Goal: Task Accomplishment & Management: Complete application form

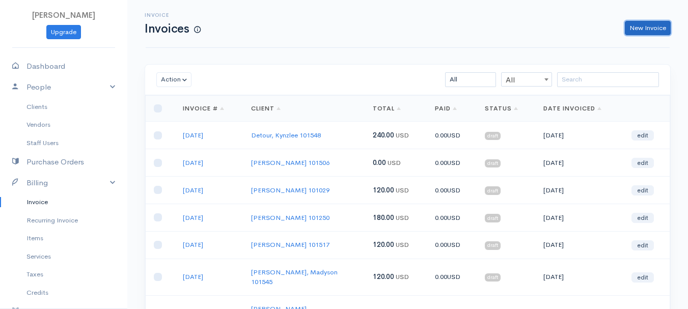
click at [657, 28] on link "New Invoice" at bounding box center [648, 28] width 46 height 15
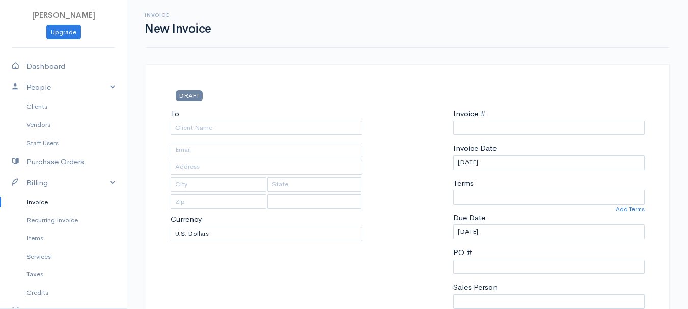
type input "0011212024"
select select "[GEOGRAPHIC_DATA]"
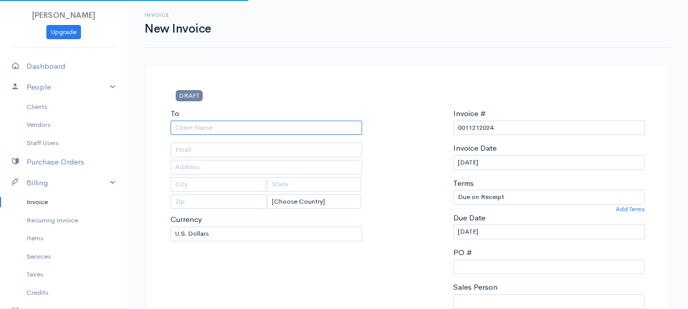
click at [195, 130] on input "To" at bounding box center [267, 128] width 192 height 15
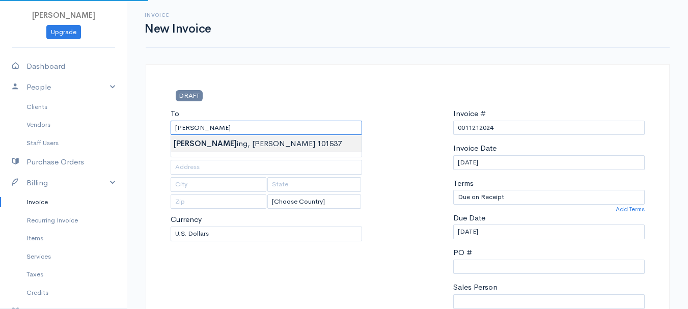
type input "[PERSON_NAME], [PERSON_NAME] 101537"
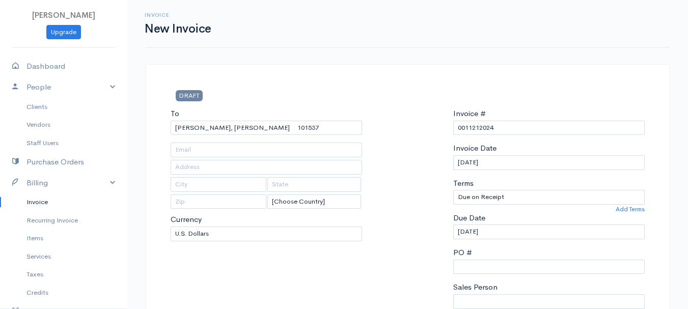
drag, startPoint x: 192, startPoint y: 142, endPoint x: 326, endPoint y: 136, distance: 134.6
type input "[STREET_ADDRESS]"
type input "[PERSON_NAME]"
type input "[US_STATE]"
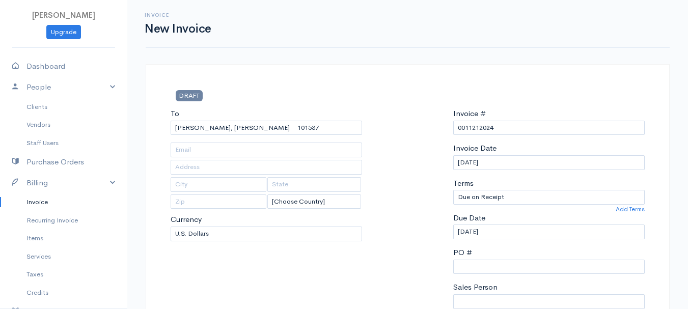
type input "04412"
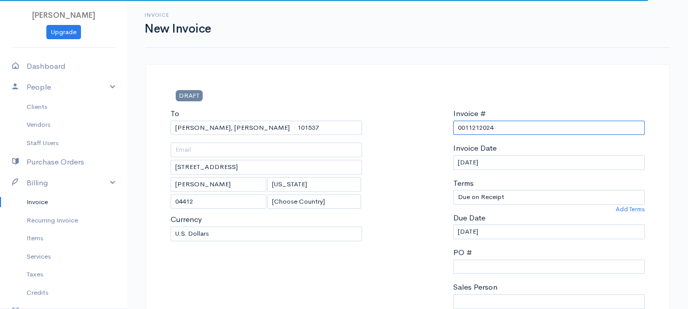
click at [467, 126] on input "0011212024" at bounding box center [549, 128] width 192 height 15
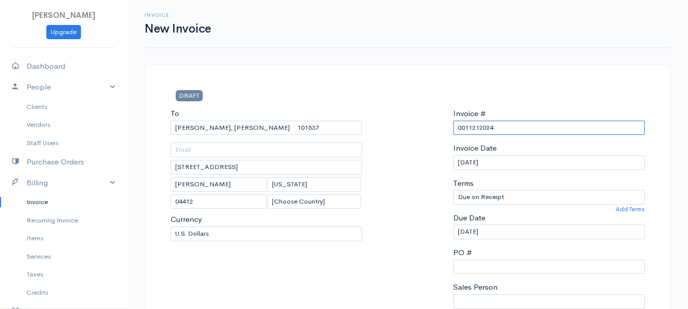
click at [467, 126] on input "0011212024" at bounding box center [549, 128] width 192 height 15
drag, startPoint x: 521, startPoint y: 128, endPoint x: 414, endPoint y: 136, distance: 107.3
click at [414, 136] on div "To [GEOGRAPHIC_DATA], [GEOGRAPHIC_DATA] 101537 [STREET_ADDRESS][PERSON_NAME][US…" at bounding box center [408, 230] width 485 height 244
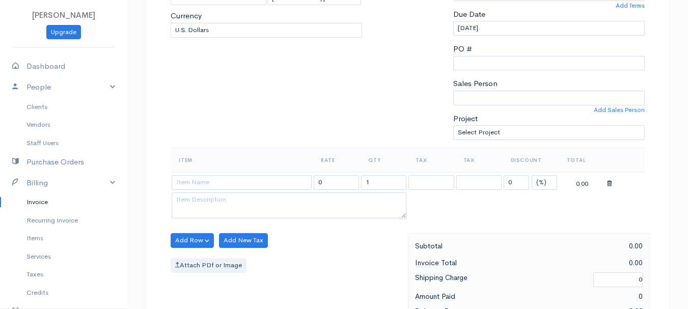
type input "[DATE]"
click at [539, 182] on select "(%) Flat" at bounding box center [544, 182] width 25 height 15
select select "2"
click at [532, 175] on select "(%) Flat" at bounding box center [544, 182] width 25 height 15
click at [379, 189] on input "1" at bounding box center [383, 182] width 45 height 15
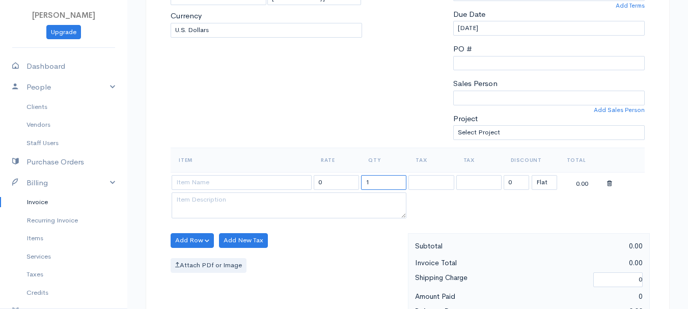
click at [379, 189] on input "1" at bounding box center [383, 182] width 45 height 15
type input "2"
click at [210, 188] on input at bounding box center [242, 182] width 140 height 15
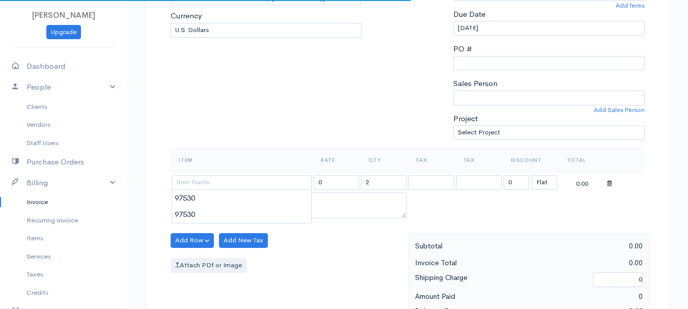
type input "97530"
type input "60.00"
click at [205, 204] on body "[PERSON_NAME] Upgrade Dashboard People Clients Vendors Staff Users Purchase Ord…" at bounding box center [344, 236] width 688 height 881
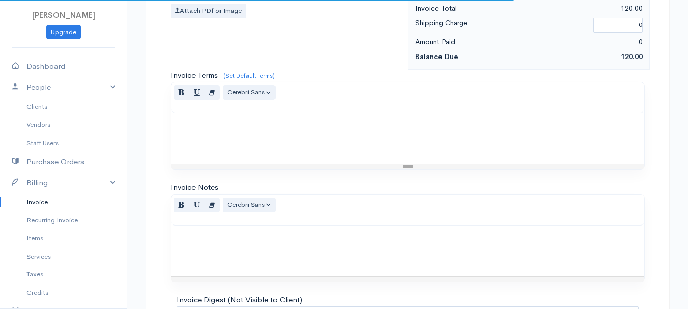
scroll to position [572, 0]
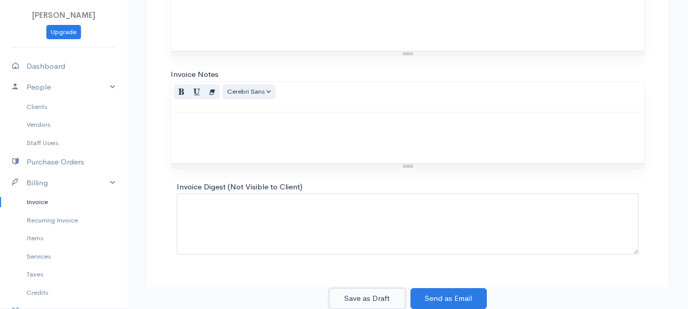
click at [347, 297] on button "Save as Draft" at bounding box center [367, 298] width 76 height 21
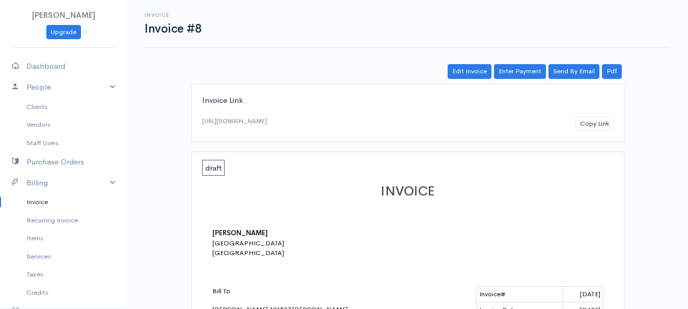
click at [34, 202] on link "Invoice" at bounding box center [63, 202] width 127 height 18
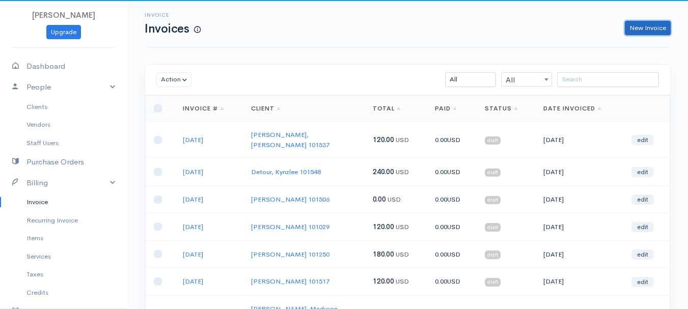
click at [647, 26] on link "New Invoice" at bounding box center [648, 28] width 46 height 15
select select "[GEOGRAPHIC_DATA]"
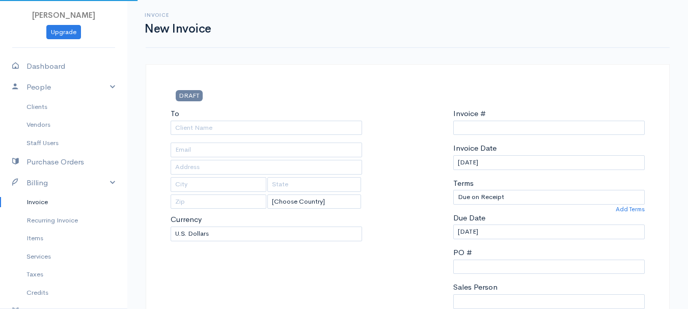
type input "0011212024"
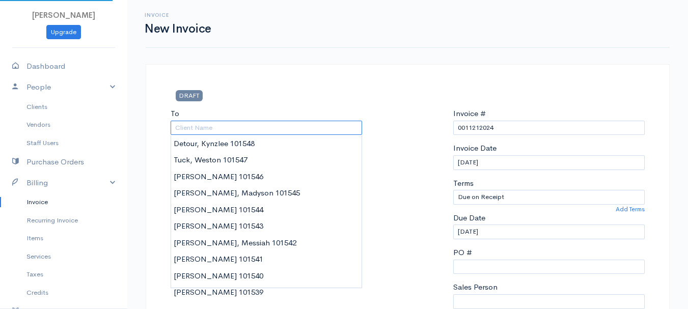
click at [181, 132] on input "To" at bounding box center [267, 128] width 192 height 15
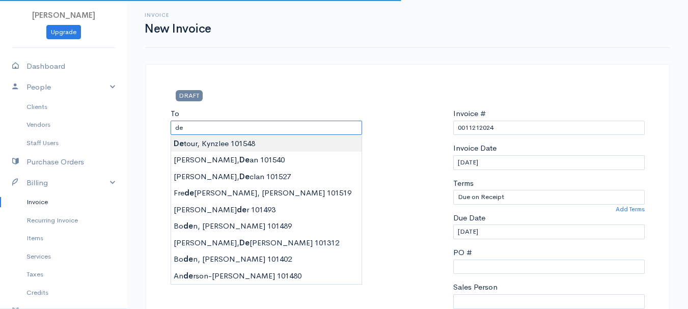
type input "Detour, Kynzlee 101548"
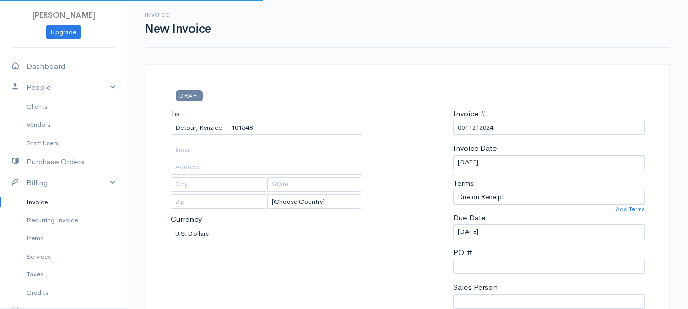
type input "[STREET_ADDRESS]"
type input "[GEOGRAPHIC_DATA]"
type input "[US_STATE]"
type input "04401"
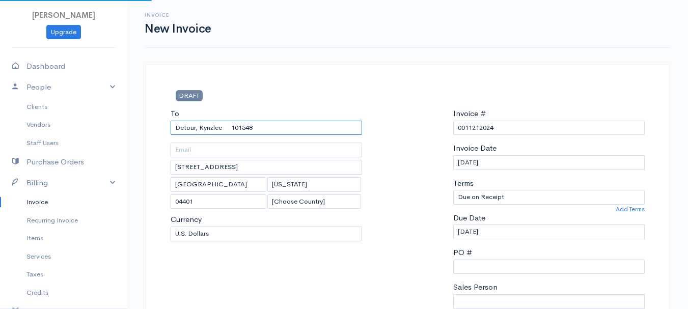
click at [191, 127] on input "Detour, Kynzlee 101548" at bounding box center [267, 128] width 192 height 15
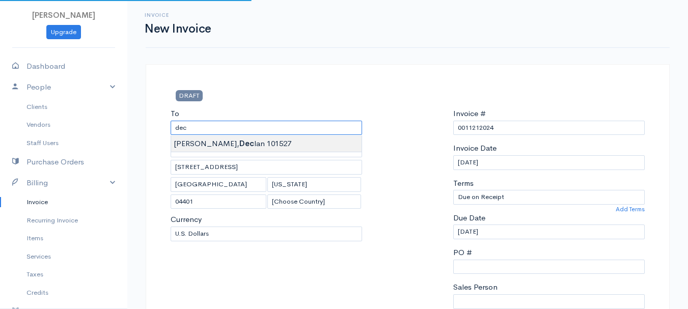
type input "[PERSON_NAME] 101527"
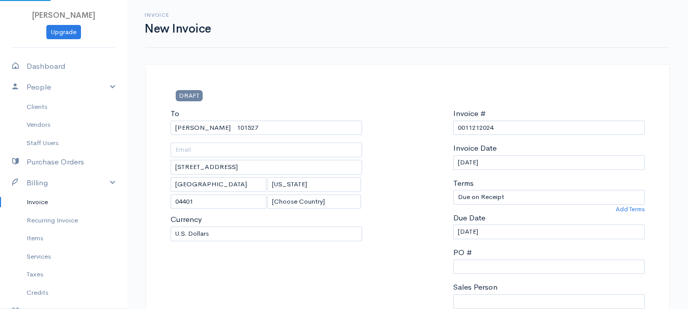
type input "[STREET_ADDRESS][PERSON_NAME]"
type input "Holden"
type input "04429"
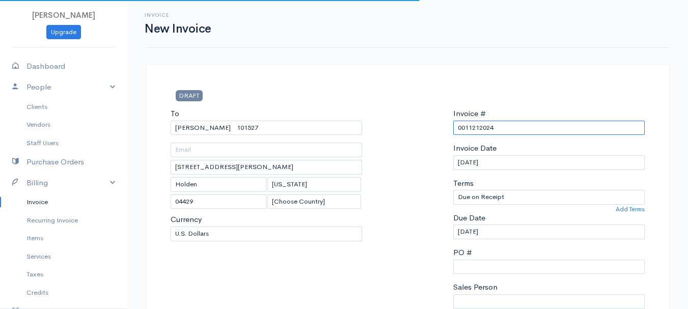
click at [481, 128] on input "0011212024" at bounding box center [549, 128] width 192 height 15
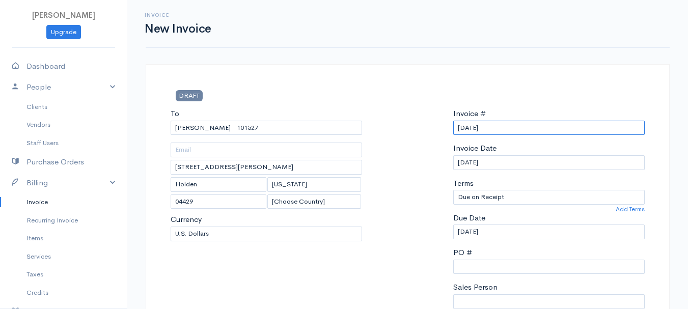
drag, startPoint x: 495, startPoint y: 127, endPoint x: 396, endPoint y: 131, distance: 98.4
click at [396, 131] on div "To [GEOGRAPHIC_DATA][PERSON_NAME] 101527 [STREET_ADDRESS][PERSON_NAME][US_STATE…" at bounding box center [408, 230] width 485 height 244
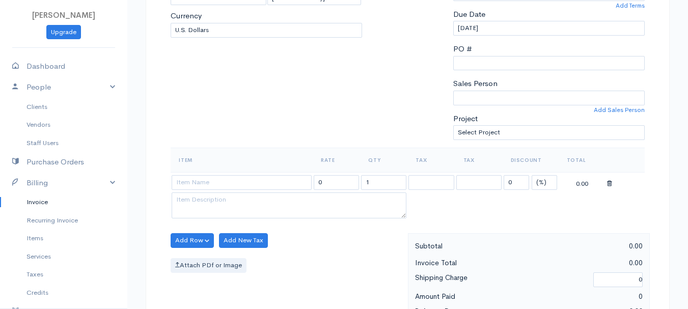
type input "[DATE]"
drag, startPoint x: 548, startPoint y: 181, endPoint x: 547, endPoint y: 189, distance: 7.2
click at [548, 181] on select "(%) Flat" at bounding box center [544, 182] width 25 height 15
select select "2"
click at [532, 175] on select "(%) Flat" at bounding box center [544, 182] width 25 height 15
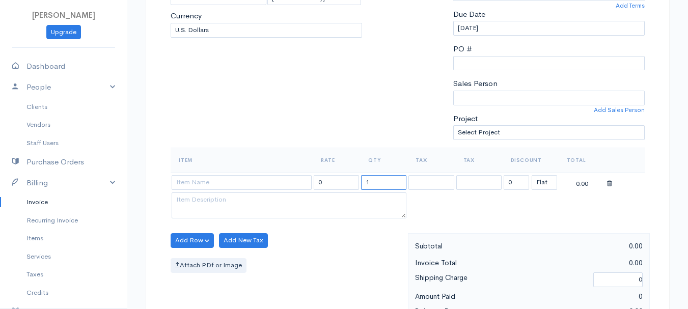
click at [390, 179] on input "1" at bounding box center [383, 182] width 45 height 15
type input "2"
click at [191, 181] on input at bounding box center [242, 182] width 140 height 15
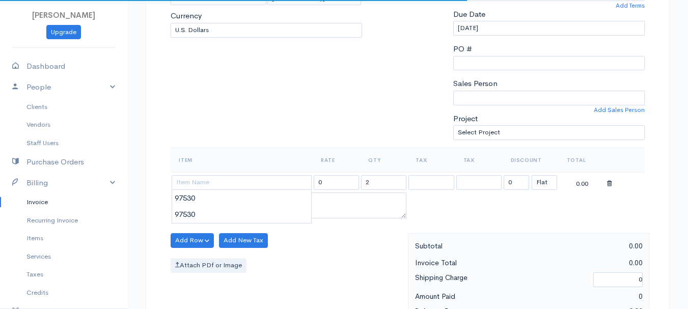
type input "97530"
type input "60.00"
click at [194, 208] on body "[PERSON_NAME] Upgrade Dashboard People Clients Vendors Staff Users Purchase Ord…" at bounding box center [344, 236] width 688 height 881
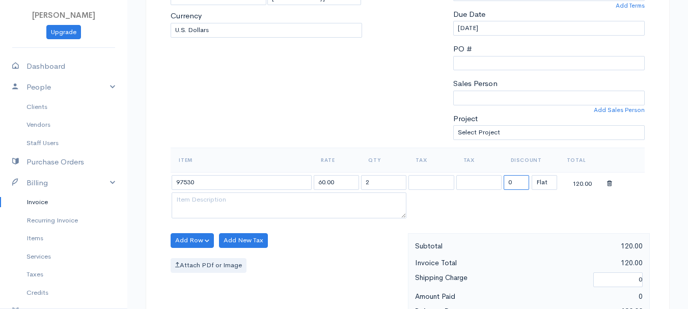
click at [523, 183] on input "0" at bounding box center [516, 182] width 25 height 15
type input "70"
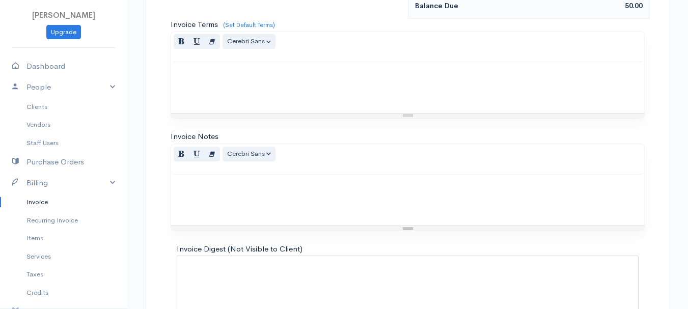
scroll to position [572, 0]
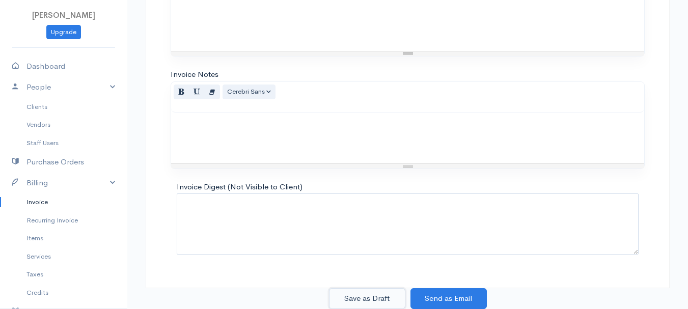
click at [372, 296] on button "Save as Draft" at bounding box center [367, 298] width 76 height 21
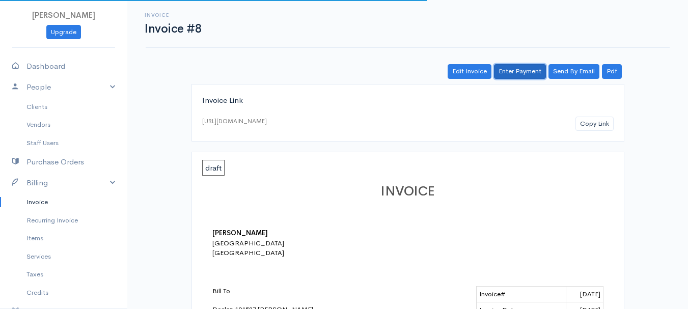
click at [526, 74] on link "Enter Payment" at bounding box center [520, 71] width 52 height 15
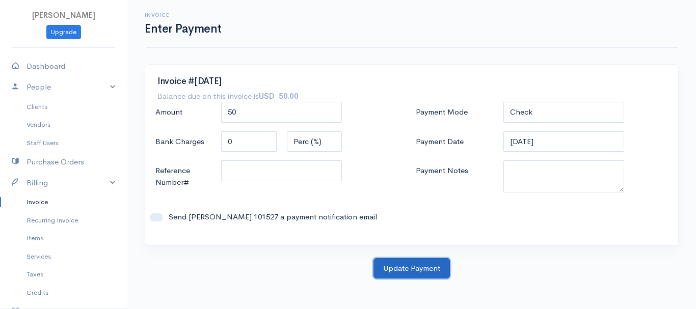
click at [421, 270] on button "Update Payment" at bounding box center [411, 268] width 76 height 21
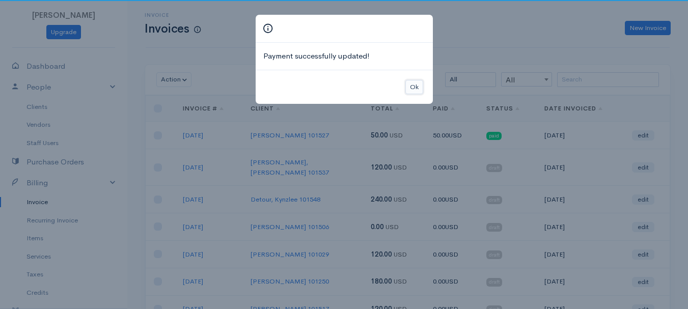
click at [416, 82] on button "Ok" at bounding box center [415, 87] width 18 height 15
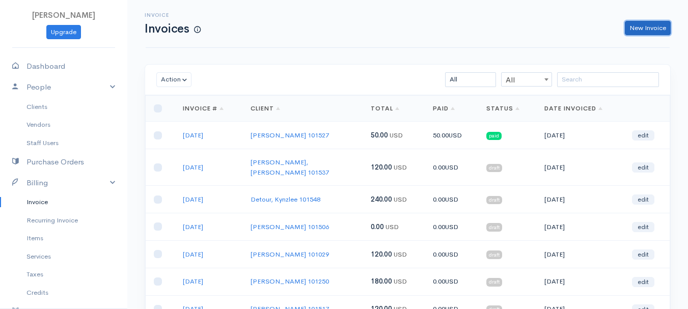
click at [646, 32] on link "New Invoice" at bounding box center [648, 28] width 46 height 15
select select "[GEOGRAPHIC_DATA]"
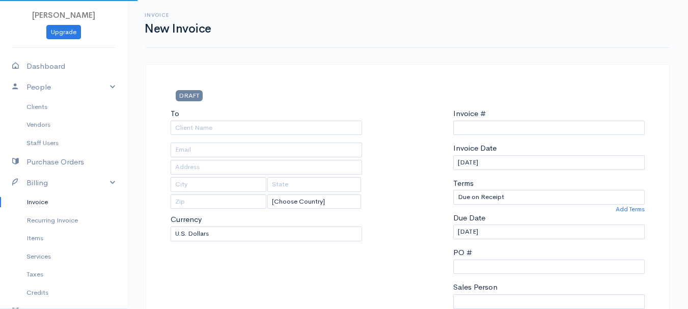
type input "0011212024"
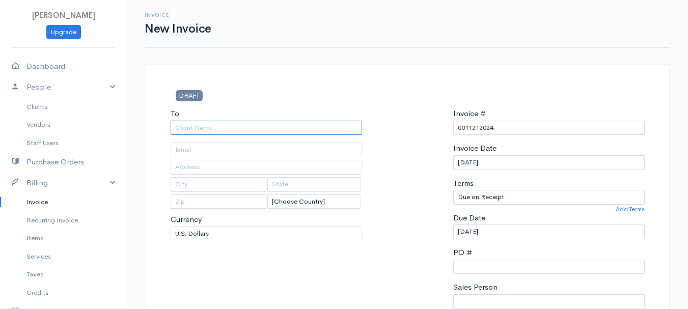
click at [195, 127] on input "To" at bounding box center [267, 128] width 192 height 15
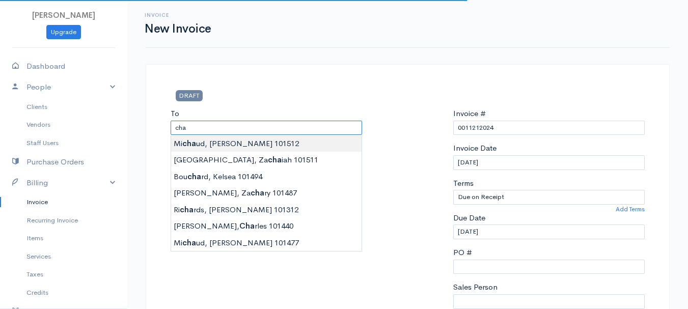
type input "[PERSON_NAME] 101512"
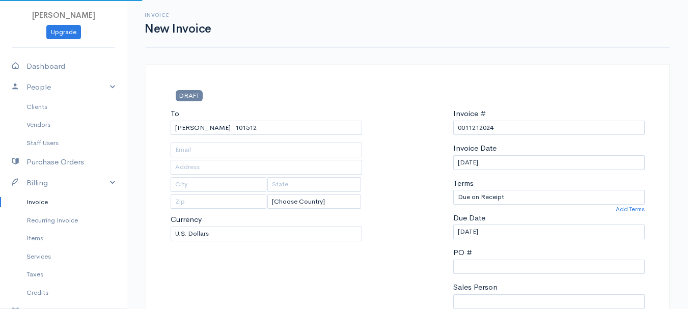
type input "[STREET_ADDRESS]"
type input "Hampden"
type input "[US_STATE]"
type input "04444"
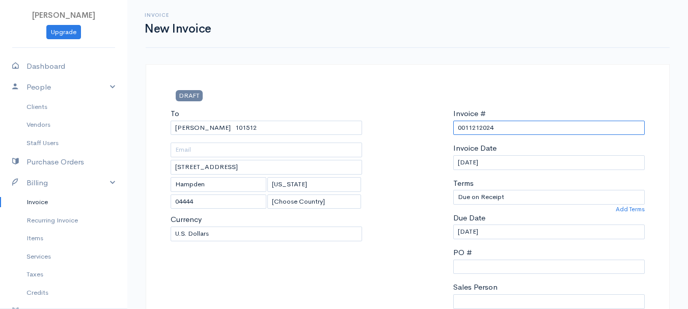
click at [487, 130] on input "0011212024" at bounding box center [549, 128] width 192 height 15
paste input "[DATE]"
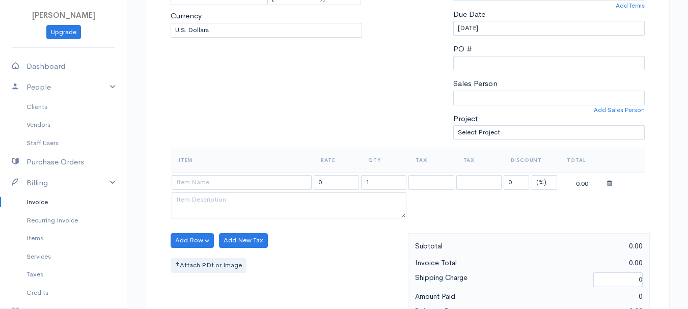
scroll to position [255, 0]
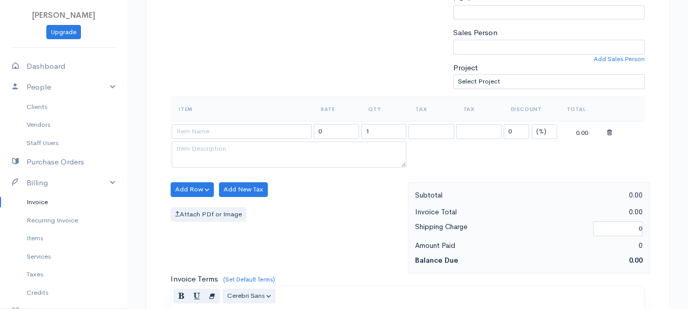
type input "[DATE]"
click at [547, 135] on select "(%) Flat" at bounding box center [544, 131] width 25 height 15
select select "2"
click at [532, 124] on select "(%) Flat" at bounding box center [544, 131] width 25 height 15
click at [389, 130] on input "1" at bounding box center [383, 131] width 45 height 15
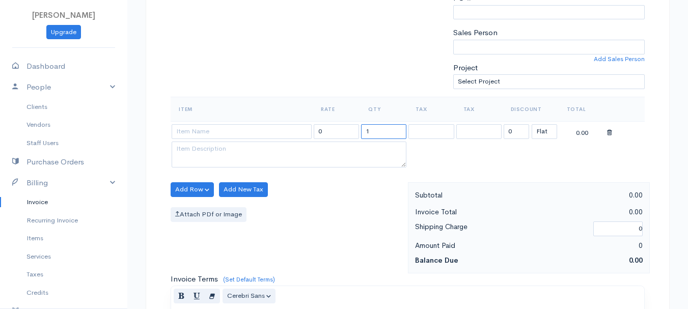
click at [389, 130] on input "1" at bounding box center [383, 131] width 45 height 15
type input "2"
click at [254, 135] on input at bounding box center [242, 131] width 140 height 15
type input "97530"
type input "60.00"
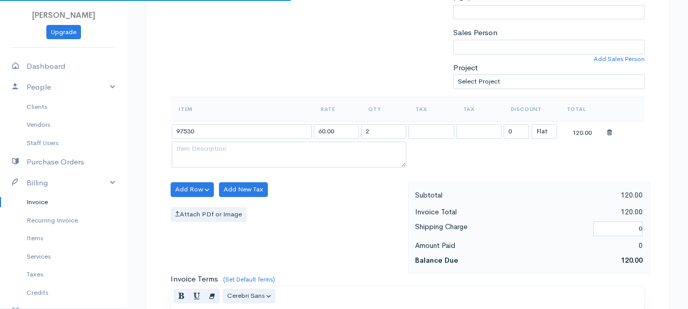
click at [253, 148] on body "[PERSON_NAME] Upgrade Dashboard People Clients Vendors Staff Users Purchase Ord…" at bounding box center [344, 185] width 688 height 881
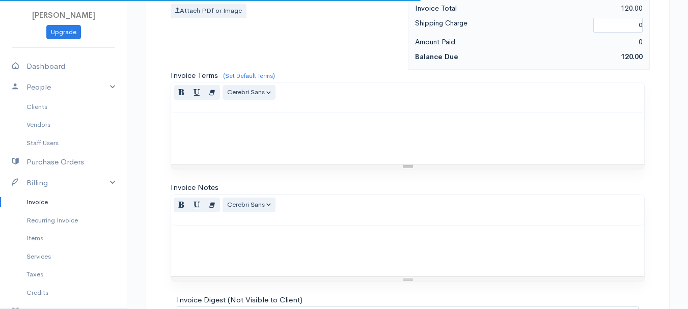
scroll to position [572, 0]
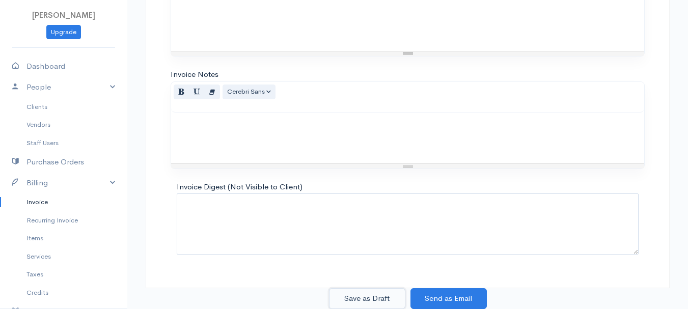
click at [369, 297] on button "Save as Draft" at bounding box center [367, 298] width 76 height 21
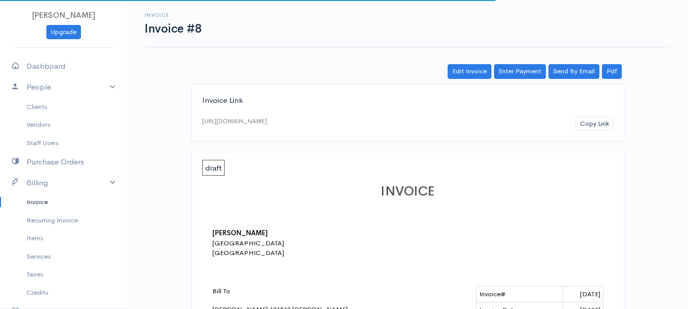
click at [39, 202] on link "Invoice" at bounding box center [63, 202] width 127 height 18
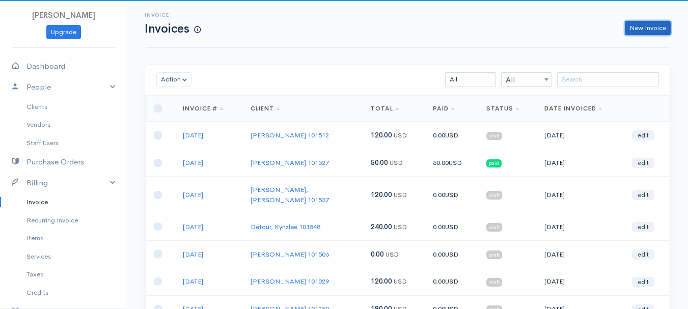
click at [646, 32] on link "New Invoice" at bounding box center [648, 28] width 46 height 15
select select "[GEOGRAPHIC_DATA]"
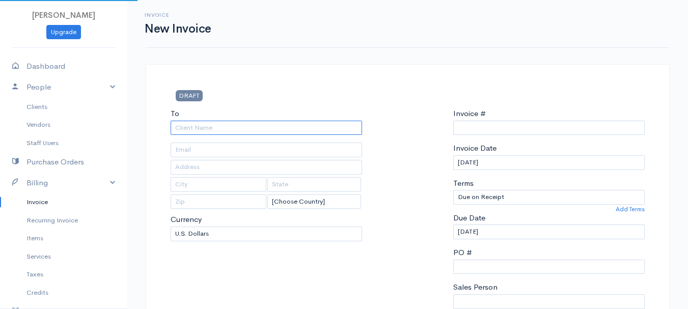
type input "0011212024"
click at [195, 129] on input "To" at bounding box center [267, 128] width 192 height 15
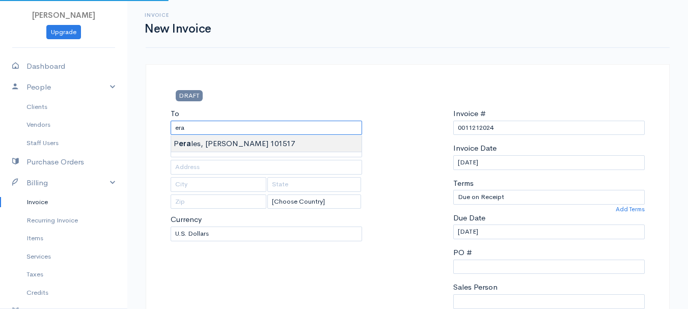
type input "[PERSON_NAME] 101517"
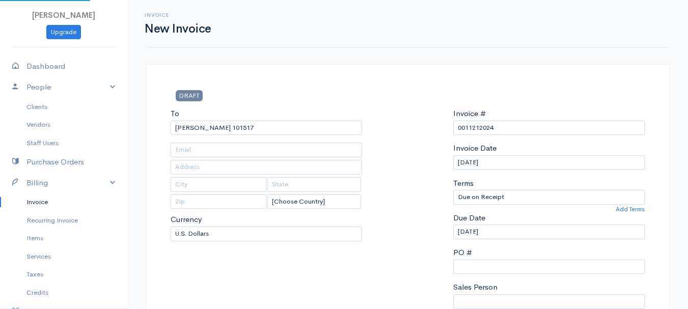
type input "[STREET_ADDRESS]"
type input "Orrington"
type input "[US_STATE]"
type input "04474"
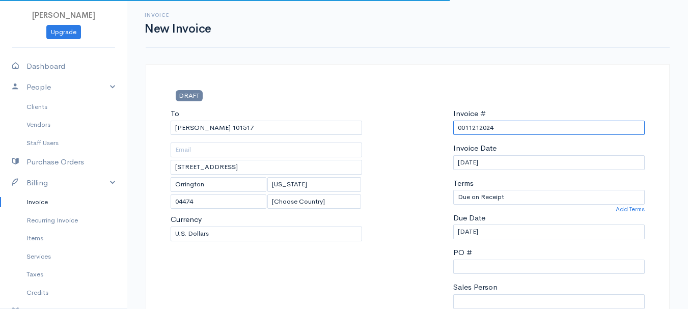
click at [488, 125] on input "0011212024" at bounding box center [549, 128] width 192 height 15
click at [487, 125] on input "0011212024" at bounding box center [549, 128] width 192 height 15
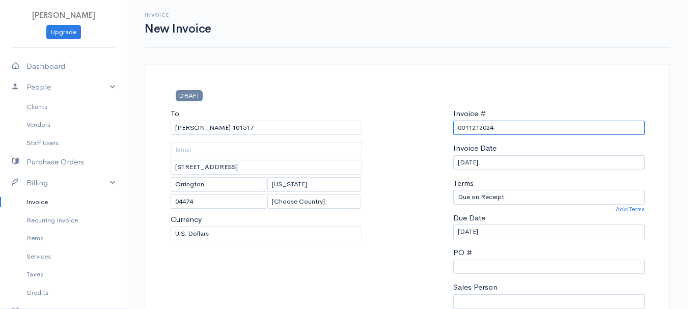
paste input "[DATE]"
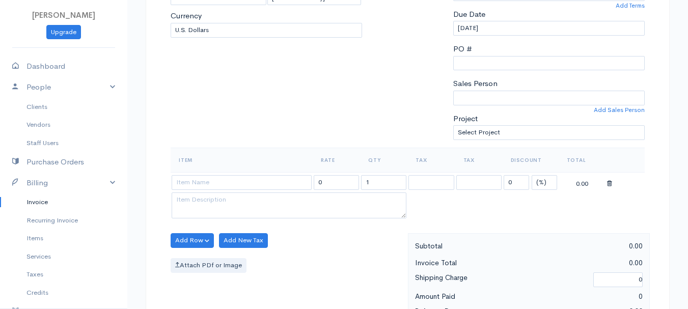
type input "[DATE]"
click at [541, 179] on select "(%) Flat" at bounding box center [544, 182] width 25 height 15
select select "2"
click at [532, 175] on select "(%) Flat" at bounding box center [544, 182] width 25 height 15
click at [388, 181] on input "1" at bounding box center [383, 182] width 45 height 15
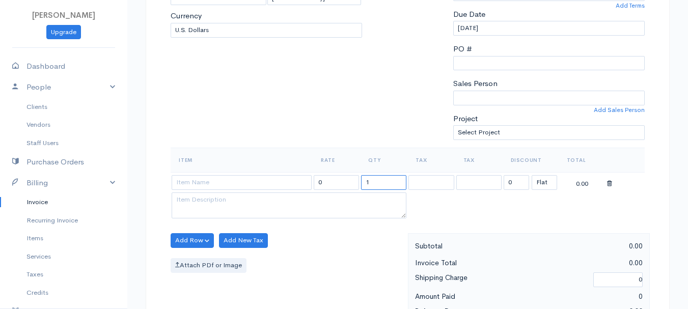
drag, startPoint x: 388, startPoint y: 181, endPoint x: 325, endPoint y: 179, distance: 63.2
click at [388, 181] on input "1" at bounding box center [383, 182] width 45 height 15
type input "2"
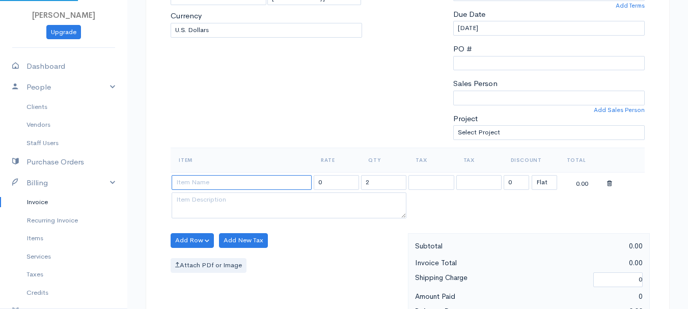
click at [255, 179] on input at bounding box center [242, 182] width 140 height 15
type input "97530"
type input "60.00"
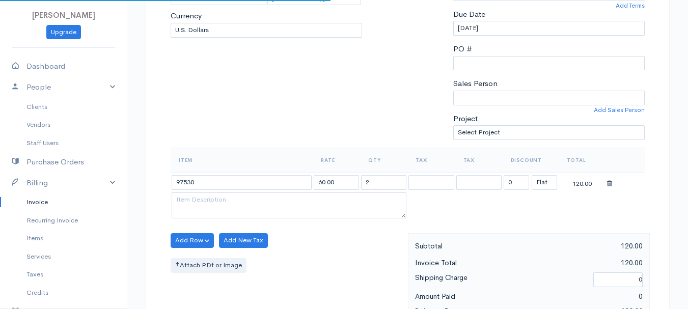
click at [259, 198] on body "[PERSON_NAME] Upgrade Dashboard People Clients Vendors Staff Users Purchase Ord…" at bounding box center [344, 236] width 688 height 881
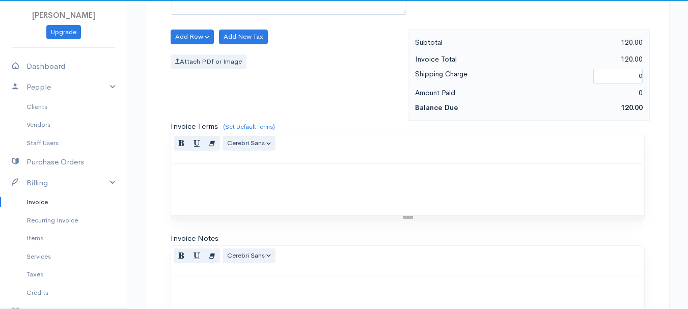
scroll to position [572, 0]
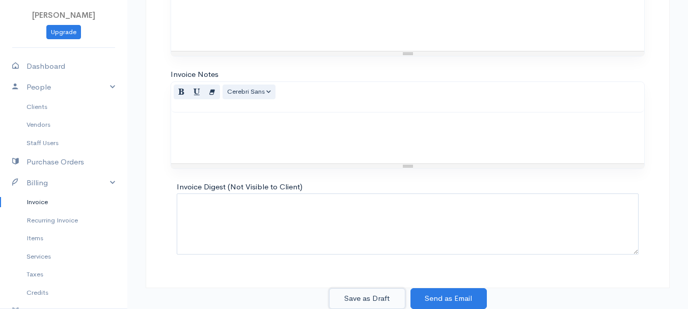
click at [366, 297] on button "Save as Draft" at bounding box center [367, 298] width 76 height 21
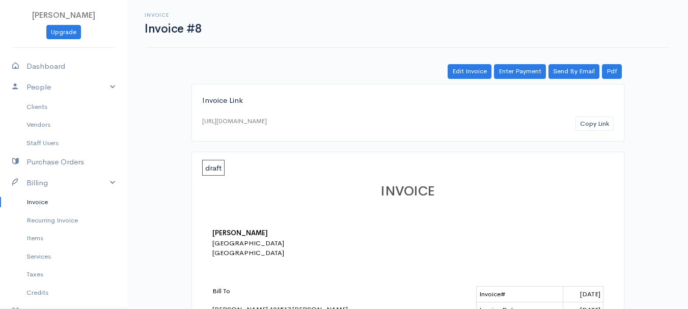
click at [33, 202] on link "Invoice" at bounding box center [63, 202] width 127 height 18
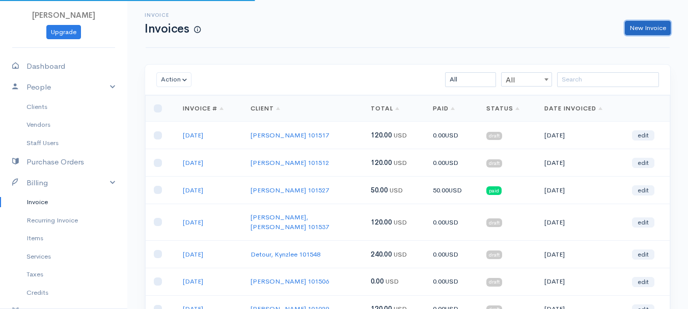
click at [646, 29] on link "New Invoice" at bounding box center [648, 28] width 46 height 15
select select "[GEOGRAPHIC_DATA]"
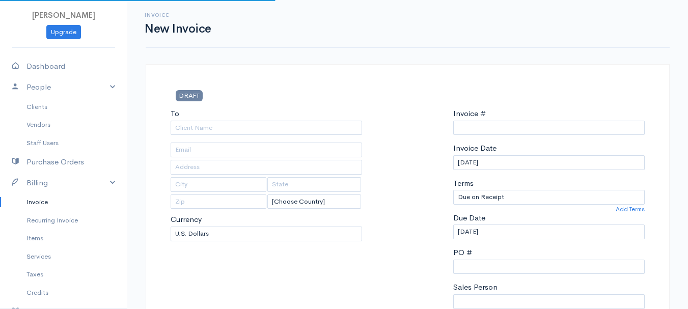
type input "0011212024"
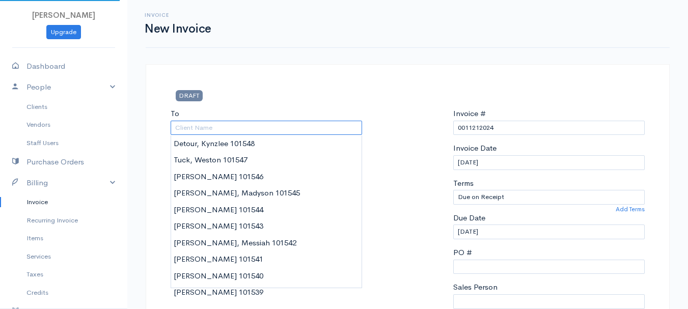
click at [183, 130] on input "To" at bounding box center [267, 128] width 192 height 15
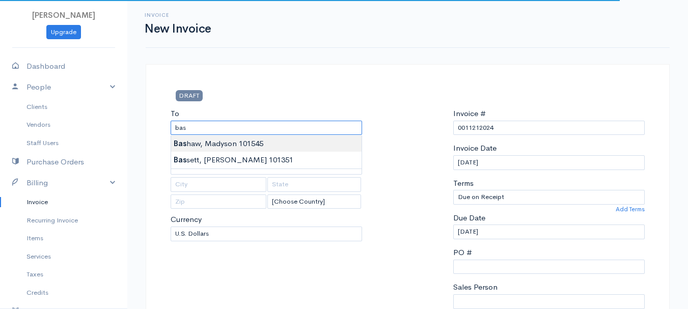
type input "[PERSON_NAME], Madyson 101545"
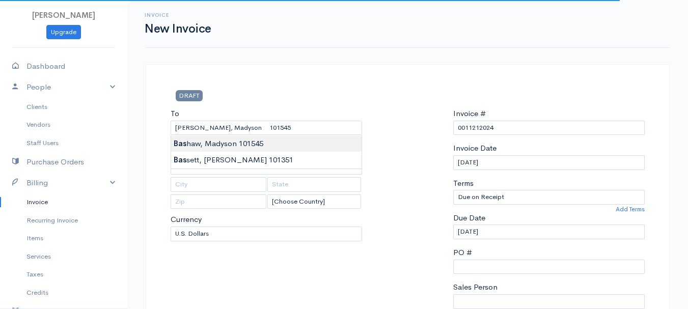
type input "[STREET_ADDRESS][PERSON_NAME]"
type input "Stetson"
type input "[US_STATE]"
type input "04488"
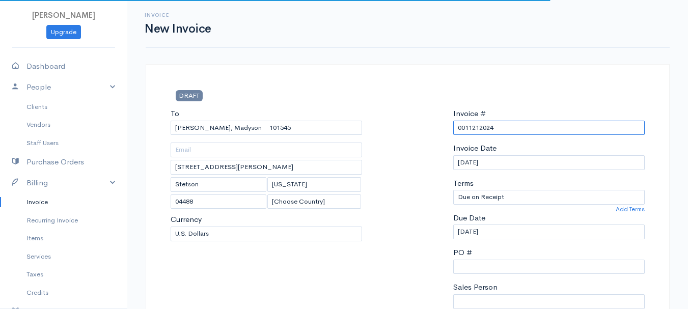
click at [476, 128] on input "0011212024" at bounding box center [549, 128] width 192 height 15
paste input "[DATE]"
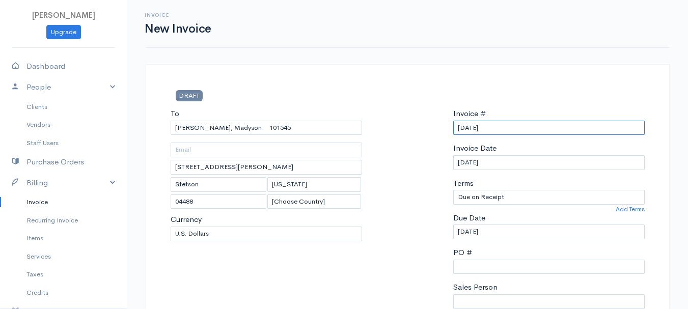
scroll to position [255, 0]
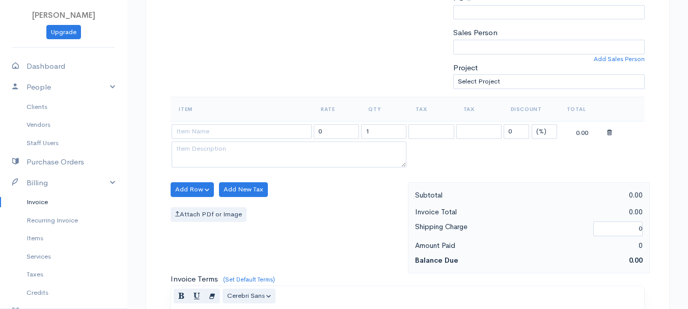
type input "[DATE]"
click at [546, 129] on select "(%) Flat" at bounding box center [544, 131] width 25 height 15
select select "2"
click at [532, 124] on select "(%) Flat" at bounding box center [544, 131] width 25 height 15
click at [367, 133] on input "1" at bounding box center [383, 131] width 45 height 15
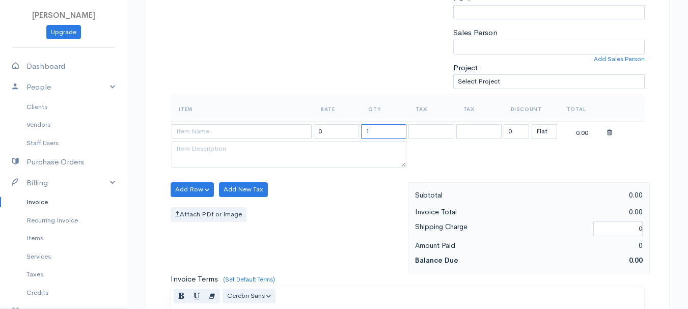
click at [367, 133] on input "1" at bounding box center [383, 131] width 45 height 15
type input "2"
click at [258, 133] on input at bounding box center [242, 131] width 140 height 15
type input "97530"
type input "60.00"
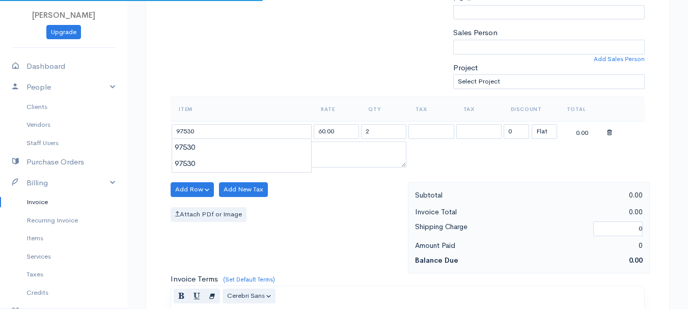
click at [252, 153] on body "[PERSON_NAME] Upgrade Dashboard People Clients Vendors Staff Users Purchase Ord…" at bounding box center [344, 185] width 688 height 881
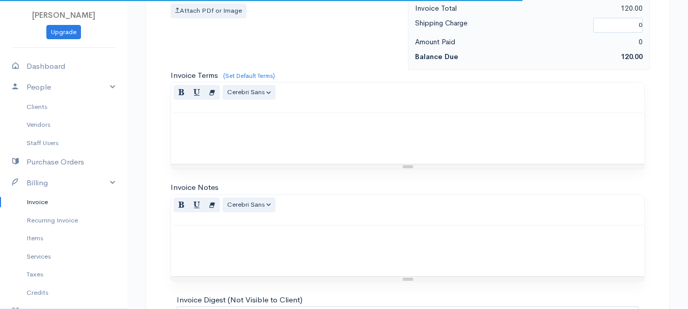
scroll to position [572, 0]
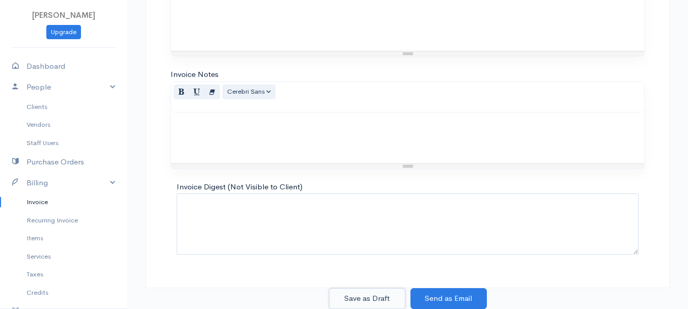
click at [360, 297] on button "Save as Draft" at bounding box center [367, 298] width 76 height 21
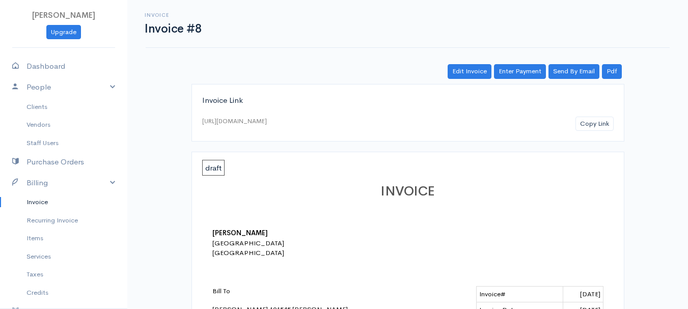
click at [38, 200] on link "Invoice" at bounding box center [63, 202] width 127 height 18
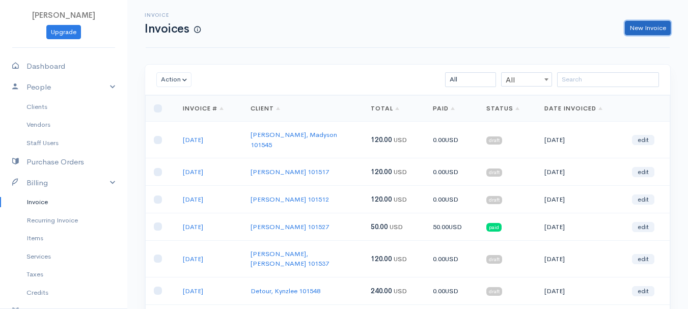
click at [639, 23] on link "New Invoice" at bounding box center [648, 28] width 46 height 15
select select "[GEOGRAPHIC_DATA]"
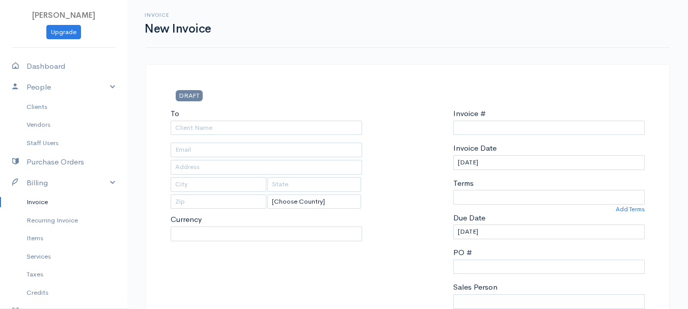
type input "0011212024"
select select "USD"
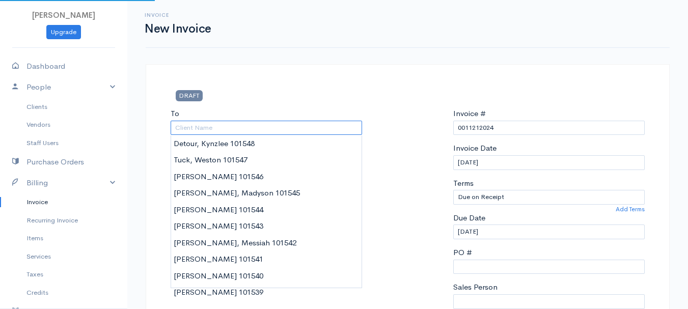
click at [205, 125] on input "To" at bounding box center [267, 128] width 192 height 15
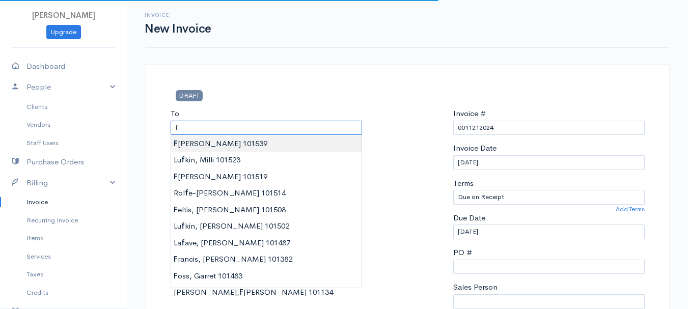
type input "[PERSON_NAME] 101539"
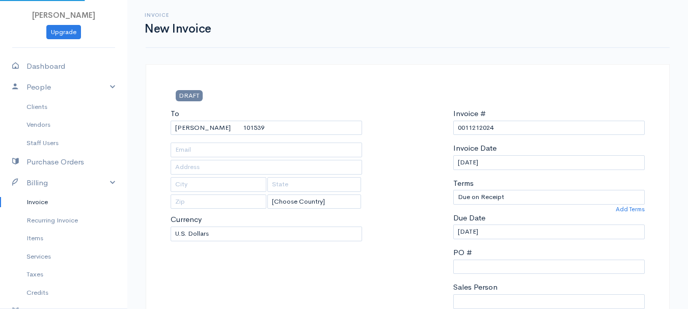
type input "[STREET_ADDRESS][PERSON_NAME]"
type input "[GEOGRAPHIC_DATA]"
type input "[US_STATE]"
type input "04401"
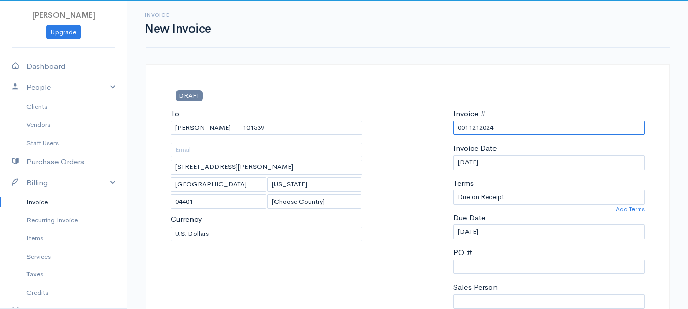
click at [486, 125] on input "0011212024" at bounding box center [549, 128] width 192 height 15
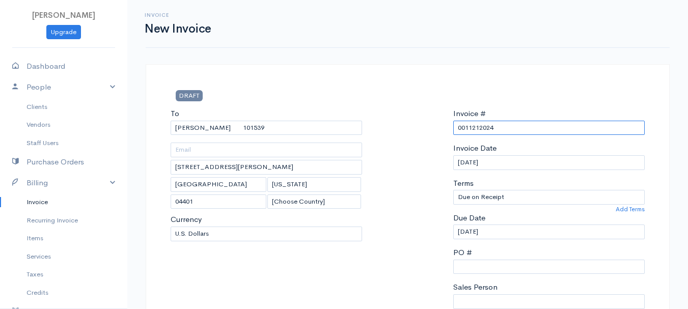
click at [486, 125] on input "0011212024" at bounding box center [549, 128] width 192 height 15
paste input "S: Patient reports that she is about the same. O: Patient seen on this date for…"
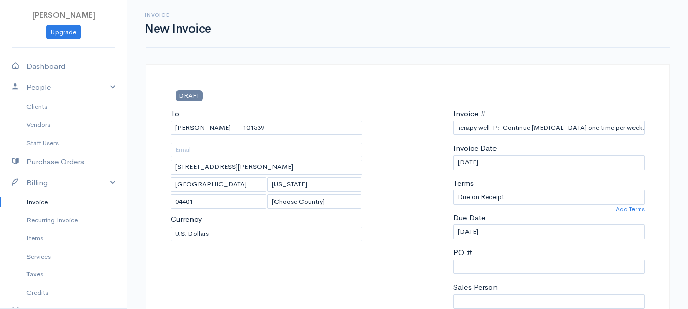
click at [482, 118] on label "Invoice #" at bounding box center [469, 114] width 33 height 12
click at [482, 121] on input "S: Patient reports that she is about the same. O: Patient seen on this date for…" at bounding box center [549, 128] width 192 height 15
click at [482, 118] on label "Invoice #" at bounding box center [469, 114] width 33 height 12
click at [482, 121] on input "S: Patient reports that she is about the same. O: Patient seen on this date for…" at bounding box center [549, 128] width 192 height 15
click at [482, 126] on input "S: Patient reports that she is about the same. O: Patient seen on this date for…" at bounding box center [549, 128] width 192 height 15
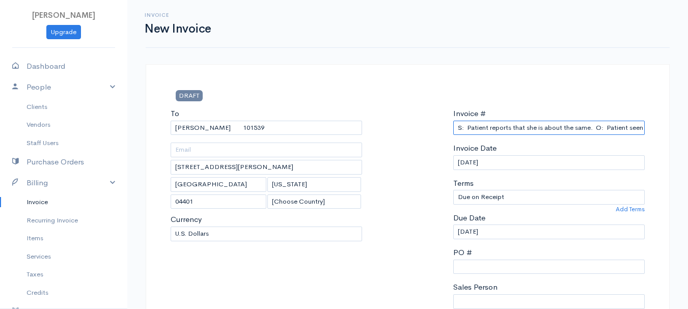
click at [482, 126] on input "S: Patient reports that she is about the same. O: Patient seen on this date for…" at bounding box center [549, 128] width 192 height 15
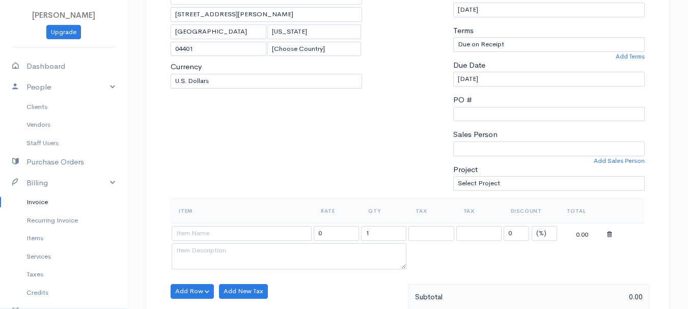
type input "[DATE]"
click at [538, 236] on select "(%) Flat" at bounding box center [544, 233] width 25 height 15
select select "2"
click at [532, 226] on select "(%) Flat" at bounding box center [544, 233] width 25 height 15
click at [383, 235] on input "1" at bounding box center [383, 233] width 45 height 15
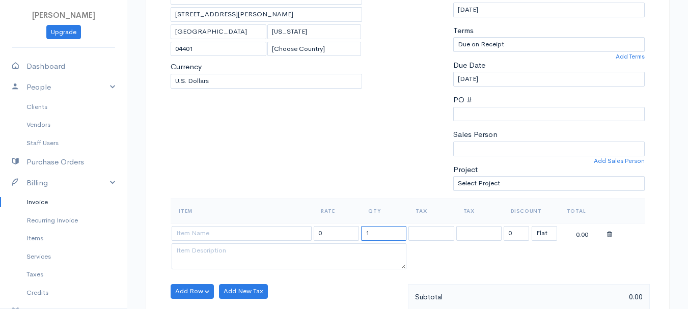
click at [383, 235] on input "1" at bounding box center [383, 233] width 45 height 15
type input "2"
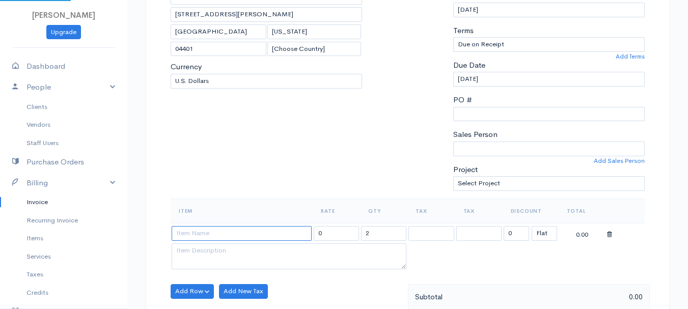
click at [220, 231] on input at bounding box center [242, 233] width 140 height 15
type input "97530"
type input "60.00"
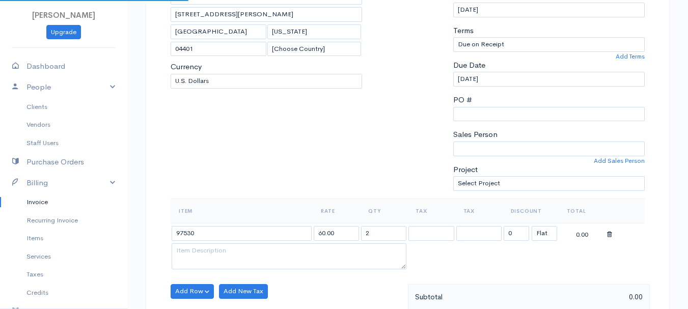
click at [223, 255] on body "[PERSON_NAME] Upgrade Dashboard People Clients Vendors Staff Users Purchase Ord…" at bounding box center [344, 287] width 688 height 881
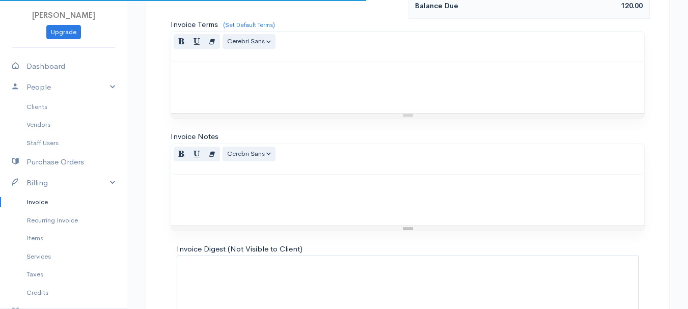
scroll to position [572, 0]
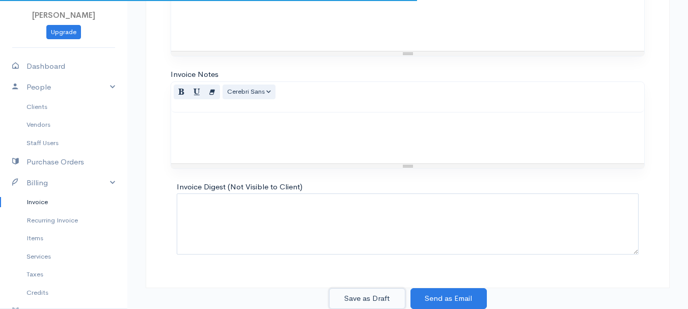
click at [364, 304] on button "Save as Draft" at bounding box center [367, 298] width 76 height 21
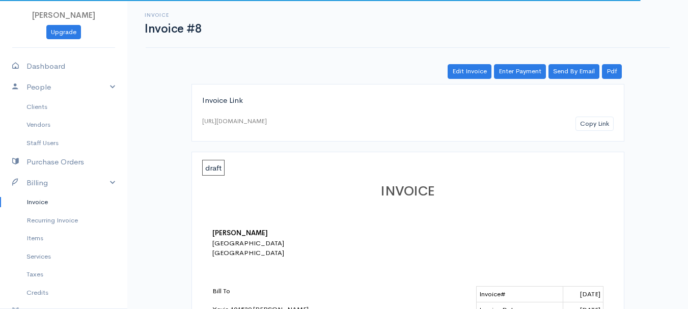
click at [29, 203] on link "Invoice" at bounding box center [63, 202] width 127 height 18
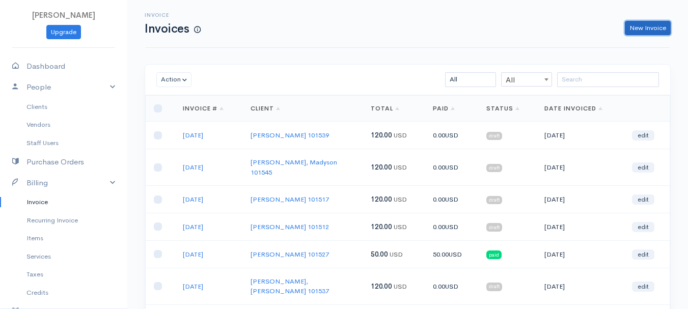
click at [638, 31] on link "New Invoice" at bounding box center [648, 28] width 46 height 15
select select "[GEOGRAPHIC_DATA]"
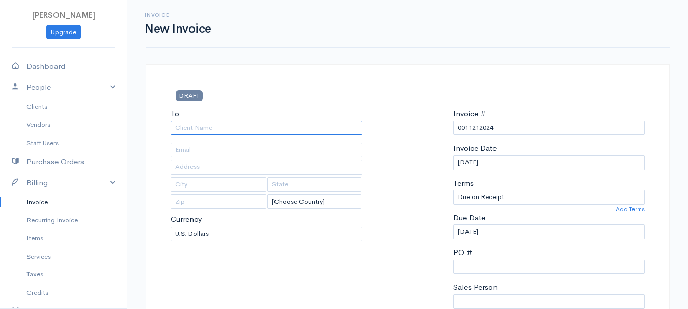
click at [205, 131] on input "To" at bounding box center [267, 128] width 192 height 15
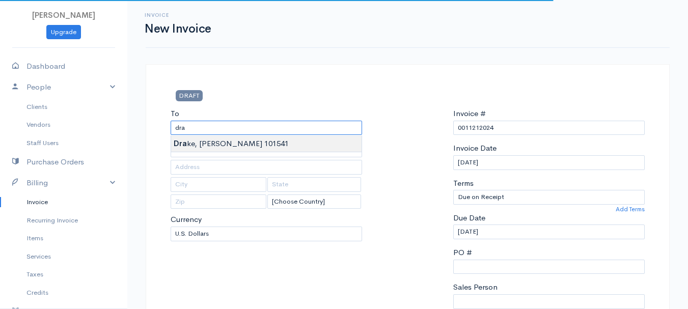
type input "[PERSON_NAME] 101541"
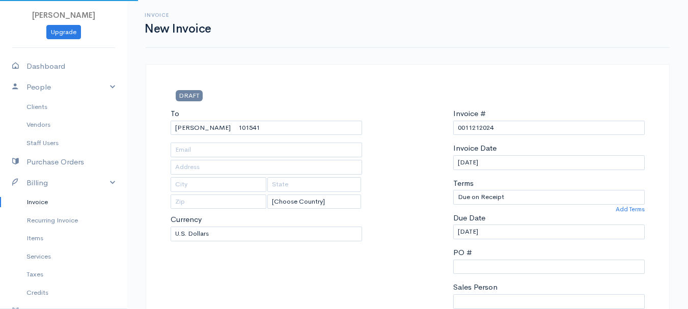
type input "[STREET_ADDRESS][PERSON_NAME]"
type input "[GEOGRAPHIC_DATA]"
type input "[US_STATE]"
type input "04401"
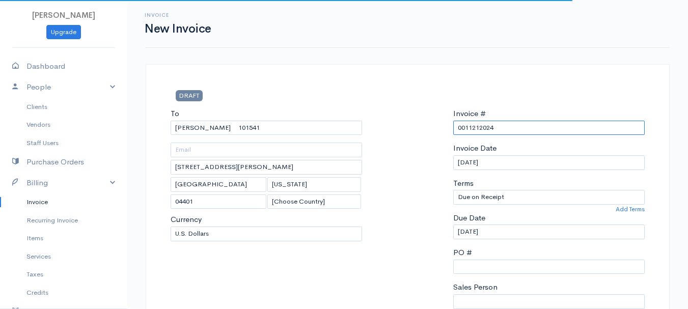
click at [477, 124] on input "0011212024" at bounding box center [549, 128] width 192 height 15
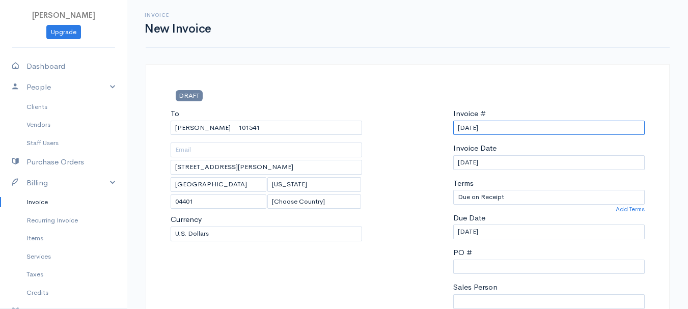
scroll to position [204, 0]
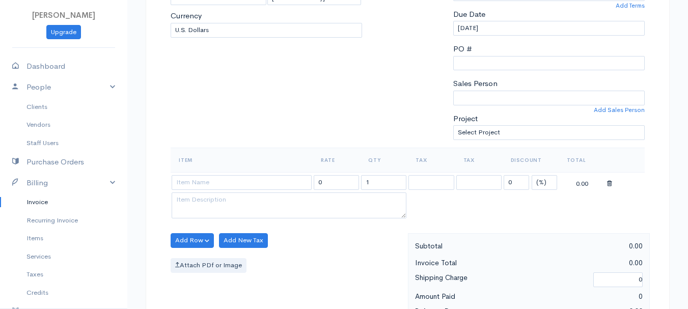
type input "[DATE]"
click at [540, 186] on select "(%) Flat" at bounding box center [544, 182] width 25 height 15
select select "2"
click at [532, 175] on select "(%) Flat" at bounding box center [544, 182] width 25 height 15
click at [381, 181] on input "1" at bounding box center [383, 182] width 45 height 15
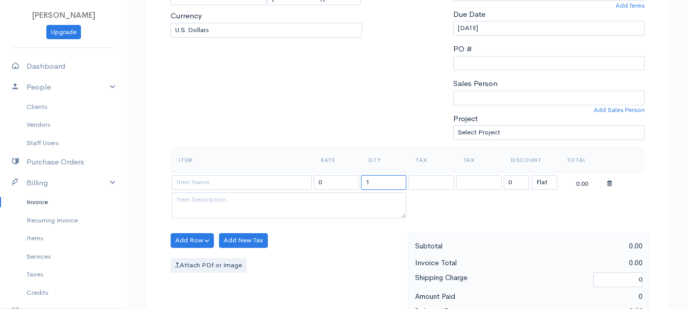
click at [381, 181] on input "1" at bounding box center [383, 182] width 45 height 15
type input "2"
click at [242, 191] on td at bounding box center [242, 182] width 142 height 20
click at [242, 182] on input at bounding box center [242, 182] width 140 height 15
type input "97530"
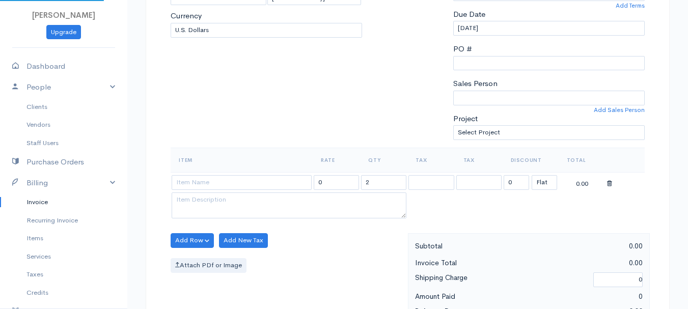
type input "60.00"
click at [243, 213] on body "[PERSON_NAME] Upgrade Dashboard People Clients Vendors Staff Users Purchase Ord…" at bounding box center [344, 236] width 688 height 881
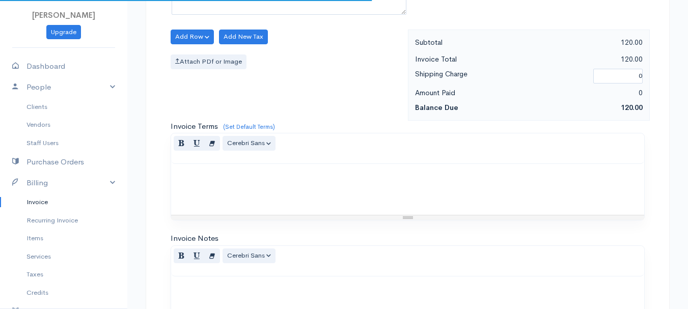
scroll to position [572, 0]
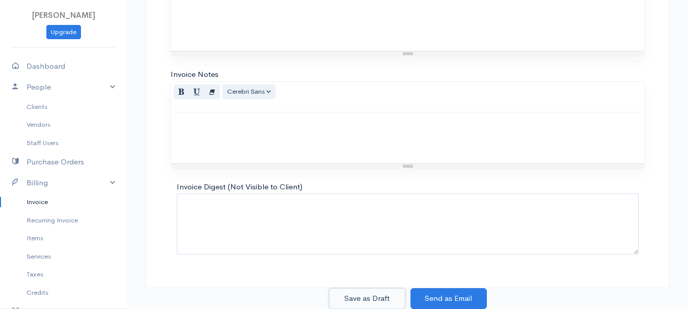
click at [350, 297] on button "Save as Draft" at bounding box center [367, 298] width 76 height 21
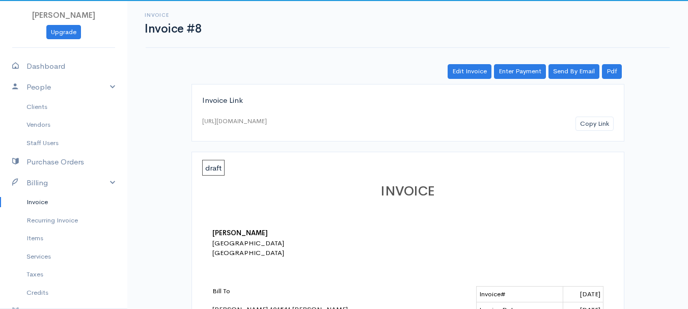
click at [35, 201] on link "Invoice" at bounding box center [63, 202] width 127 height 18
